Goal: Check status

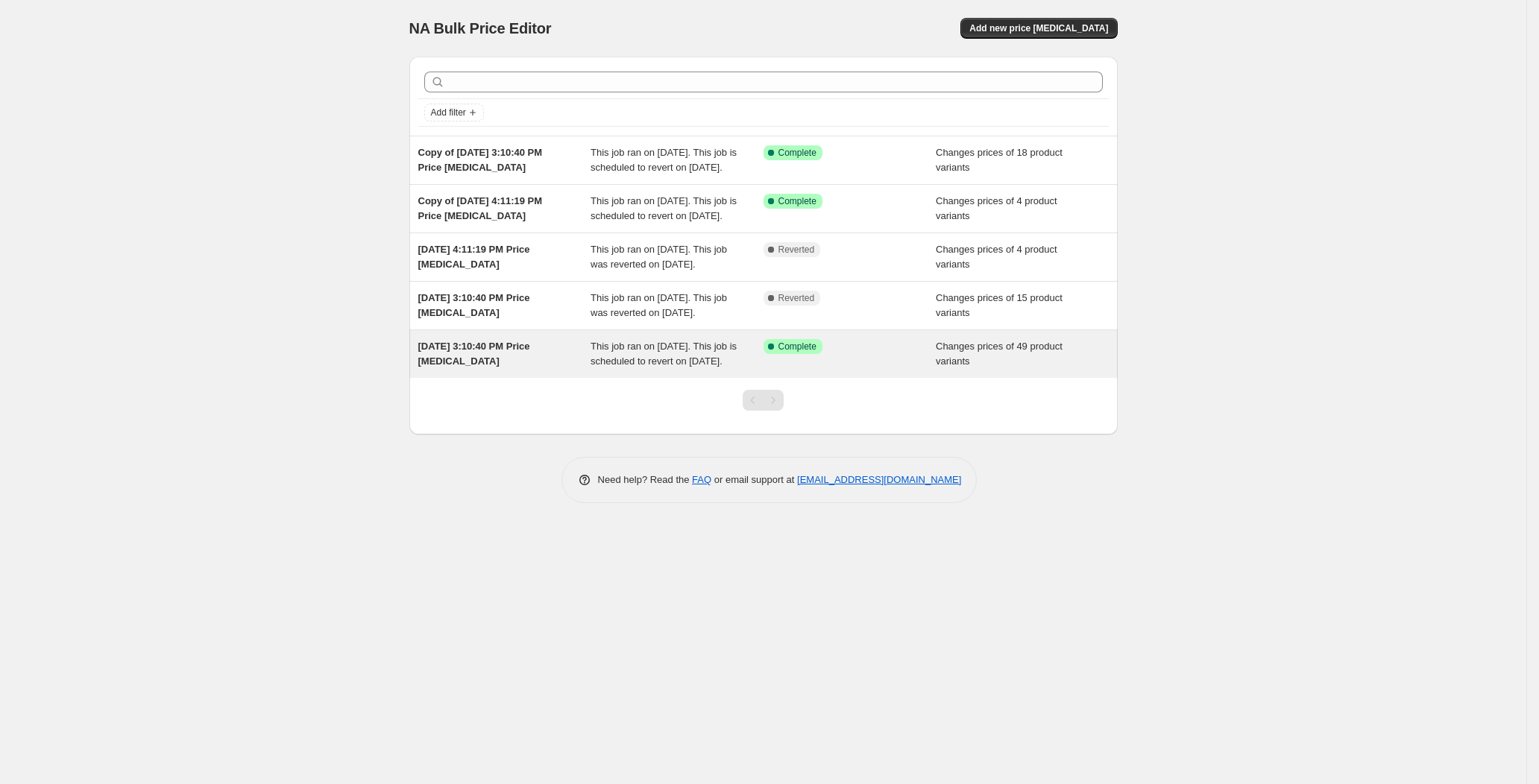
click at [822, 369] on div "Success Complete Complete" at bounding box center [849, 354] width 173 height 30
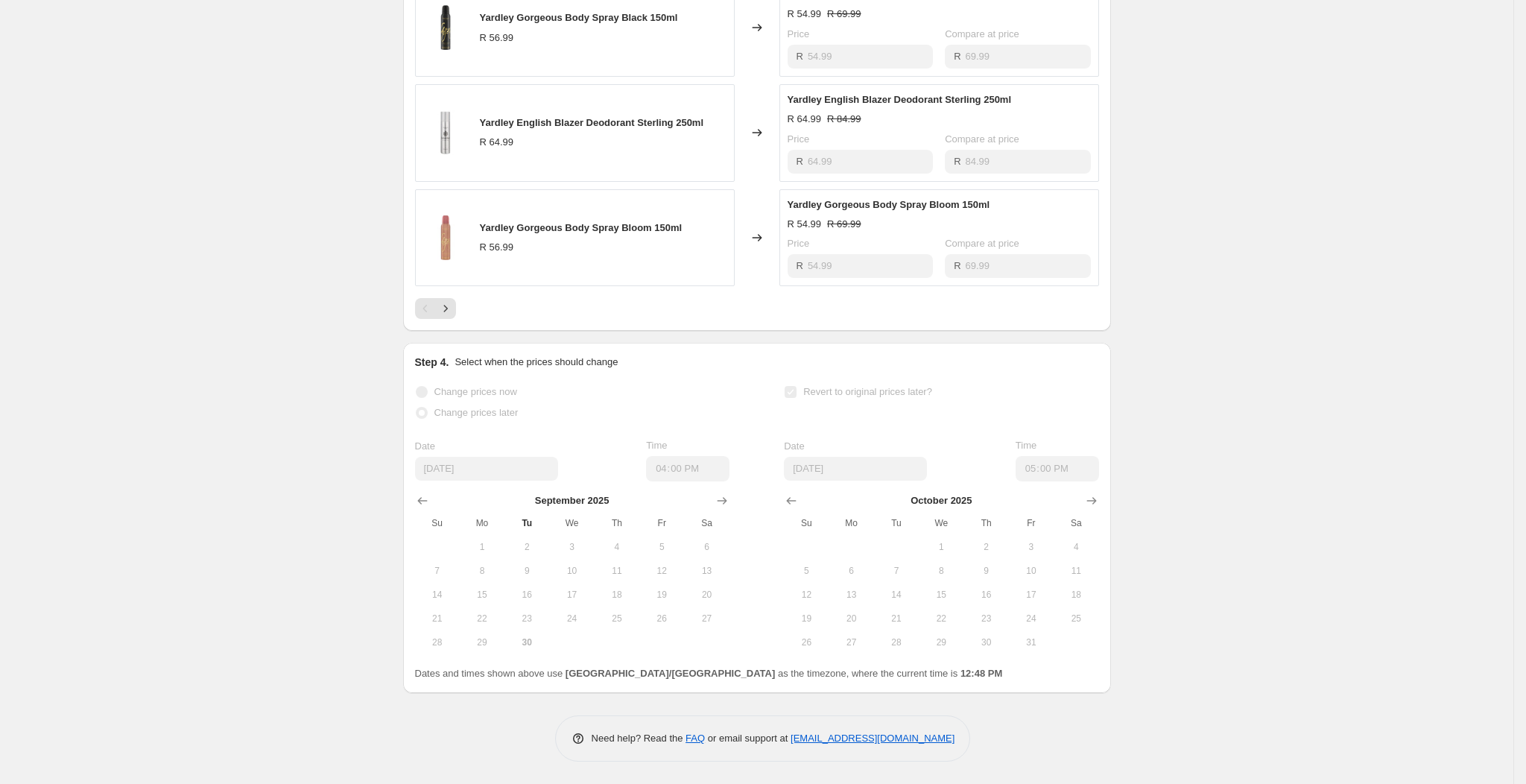
scroll to position [936, 0]
click at [973, 600] on button "16" at bounding box center [986, 594] width 45 height 24
click at [862, 489] on div "[DATE] Su Mo Tu We Th Fr Sa 1 2 3 4 5 6 7 8 9 10 11 12 13 14 15 16 17 18 19 20 …" at bounding box center [936, 567] width 326 height 173
click at [971, 457] on div "Date [DATE] Time 17:00" at bounding box center [941, 459] width 315 height 43
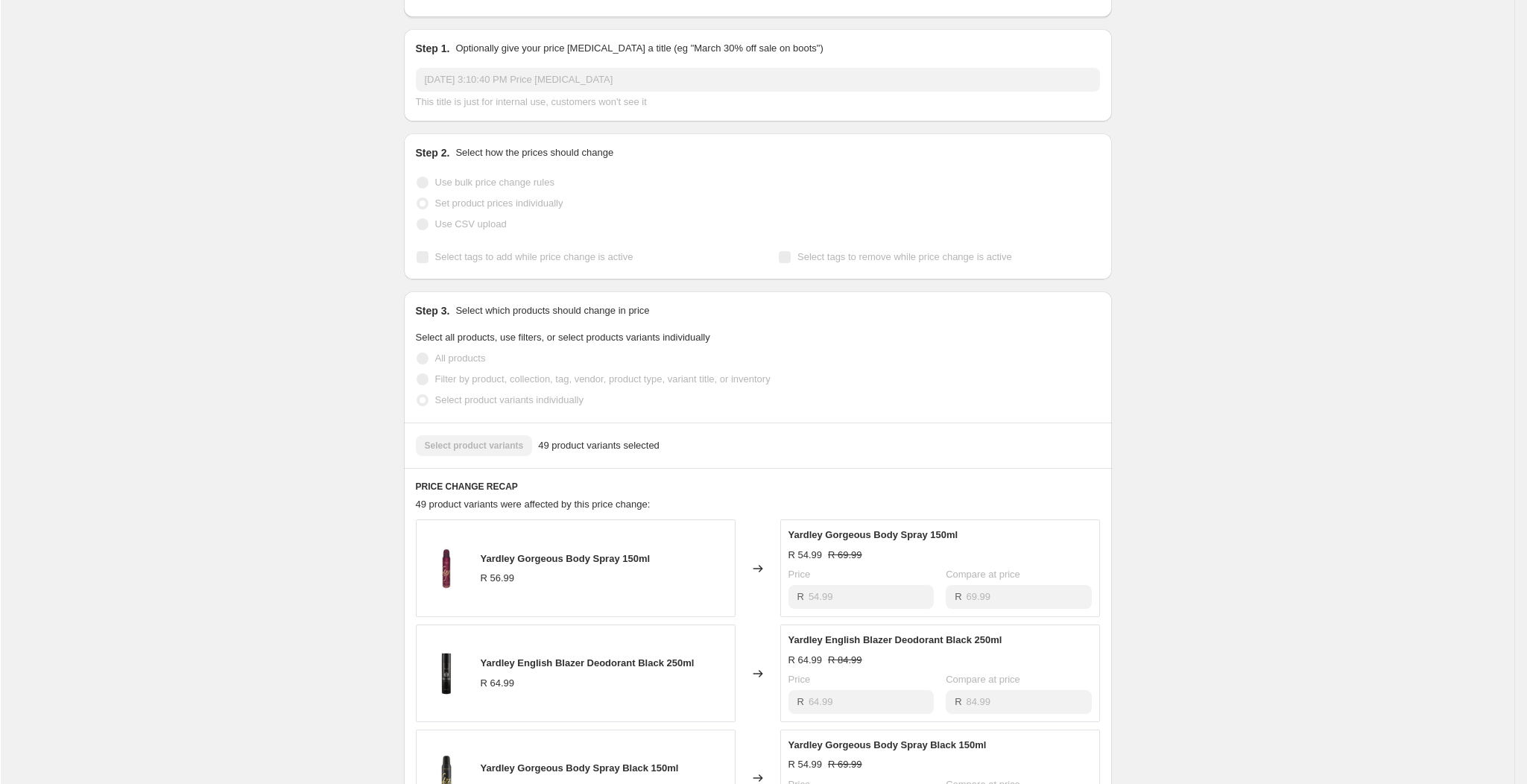
scroll to position [0, 0]
